Goal: Task Accomplishment & Management: Use online tool/utility

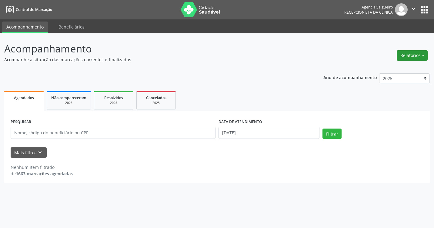
click at [422, 55] on button "Relatórios" at bounding box center [412, 55] width 31 height 10
click at [388, 68] on link "Agendamentos" at bounding box center [395, 68] width 65 height 8
select select "7"
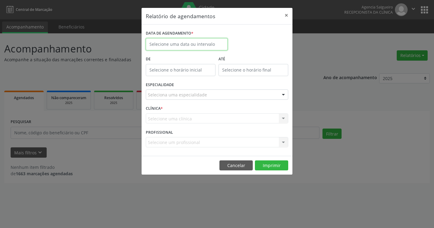
click at [168, 45] on input "text" at bounding box center [187, 44] width 82 height 12
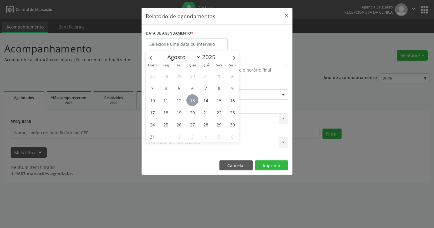
click at [192, 101] on span "13" at bounding box center [192, 100] width 12 height 12
type input "[DATE]"
click at [192, 101] on span "13" at bounding box center [192, 100] width 12 height 12
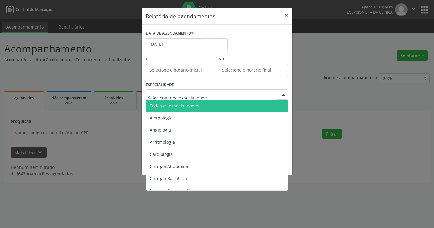
click at [284, 93] on div at bounding box center [283, 95] width 9 height 10
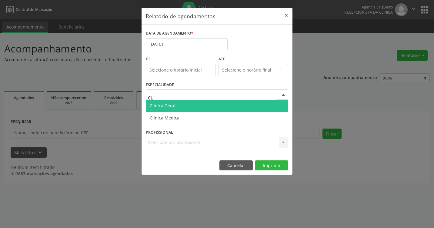
type input "CLI"
click at [235, 109] on span "Clinica Geral" at bounding box center [217, 106] width 142 height 12
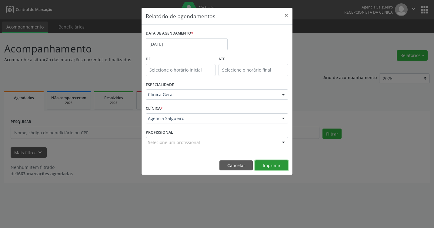
click at [272, 167] on button "Imprimir" at bounding box center [271, 165] width 33 height 10
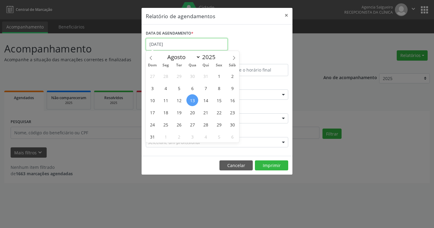
click at [178, 44] on input "[DATE]" at bounding box center [187, 44] width 82 height 12
click at [207, 100] on span "14" at bounding box center [206, 100] width 12 height 12
type input "[DATE]"
click at [207, 100] on span "14" at bounding box center [206, 100] width 12 height 12
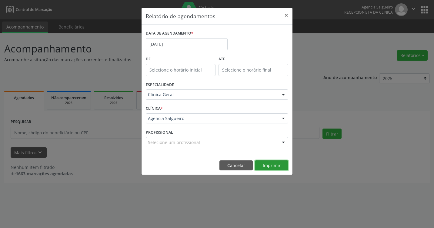
click at [266, 166] on button "Imprimir" at bounding box center [271, 165] width 33 height 10
click at [177, 40] on input "[DATE]" at bounding box center [187, 44] width 82 height 12
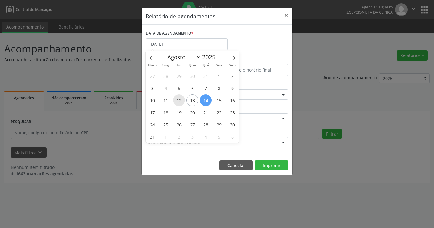
click at [179, 102] on span "12" at bounding box center [179, 100] width 12 height 12
type input "[DATE]"
click at [179, 102] on span "12" at bounding box center [179, 100] width 12 height 12
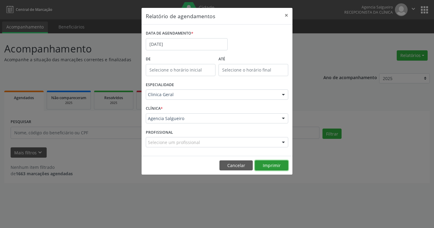
click at [258, 166] on button "Imprimir" at bounding box center [271, 165] width 33 height 10
click at [303, 34] on div "Relatório de agendamentos × DATA DE AGENDAMENTO * [DATE] De ATÉ ESPECIALIDADE C…" at bounding box center [217, 114] width 434 height 228
click at [286, 17] on button "×" at bounding box center [286, 15] width 12 height 15
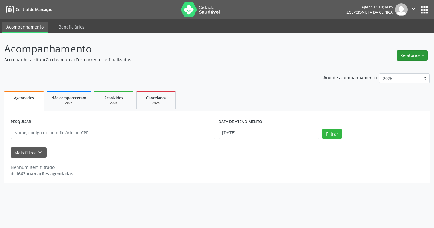
click at [423, 53] on button "Relatórios" at bounding box center [412, 55] width 31 height 10
click at [393, 67] on link "Agendamentos" at bounding box center [395, 68] width 65 height 8
select select "7"
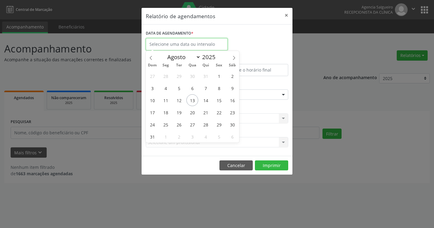
click at [192, 44] on input "text" at bounding box center [187, 44] width 82 height 12
click at [179, 99] on span "12" at bounding box center [179, 100] width 12 height 12
type input "[DATE]"
click at [179, 99] on span "12" at bounding box center [179, 100] width 12 height 12
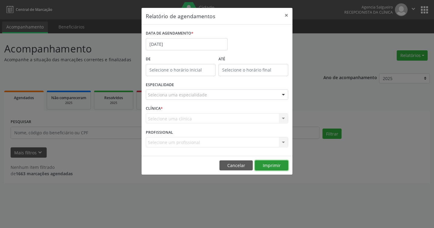
click at [275, 166] on button "Imprimir" at bounding box center [271, 165] width 33 height 10
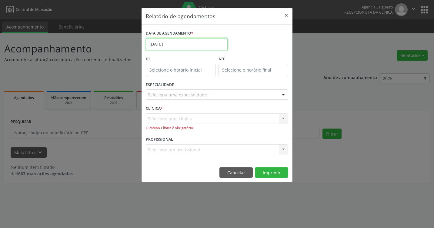
click at [187, 42] on input "[DATE]" at bounding box center [187, 44] width 82 height 12
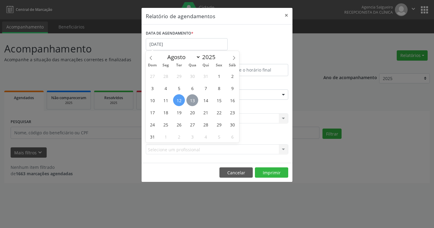
click at [194, 102] on span "13" at bounding box center [192, 100] width 12 height 12
type input "[DATE]"
click at [194, 102] on span "13" at bounding box center [192, 100] width 12 height 12
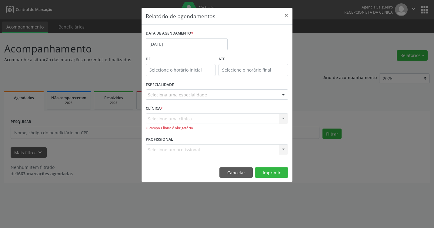
click at [285, 93] on div at bounding box center [283, 95] width 9 height 10
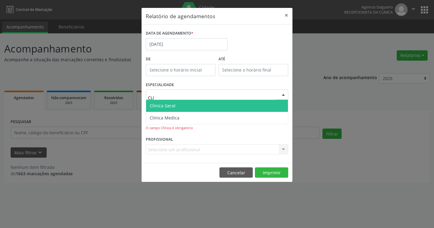
type input "CLIN"
click at [257, 108] on span "Clinica Geral" at bounding box center [217, 106] width 142 height 12
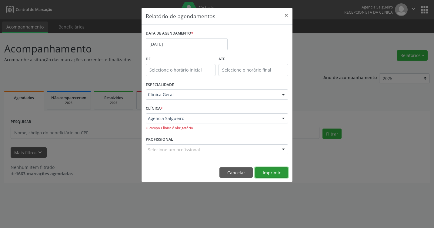
click at [276, 175] on button "Imprimir" at bounding box center [271, 172] width 33 height 10
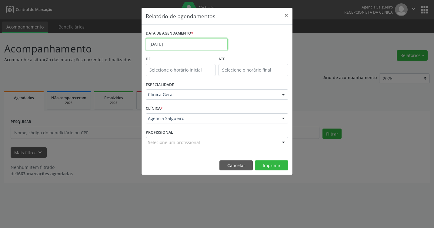
click at [182, 44] on input "[DATE]" at bounding box center [187, 44] width 82 height 12
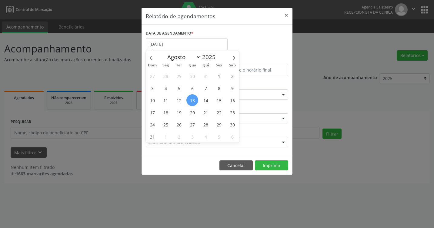
click at [192, 99] on span "13" at bounding box center [192, 100] width 12 height 12
type input "[DATE]"
click at [192, 99] on span "13" at bounding box center [192, 100] width 12 height 12
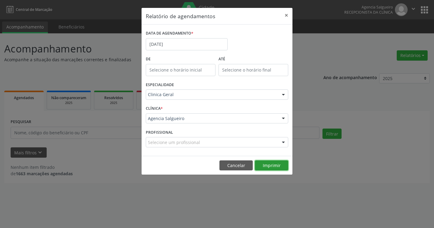
click at [266, 163] on button "Imprimir" at bounding box center [271, 165] width 33 height 10
